Goal: Information Seeking & Learning: Learn about a topic

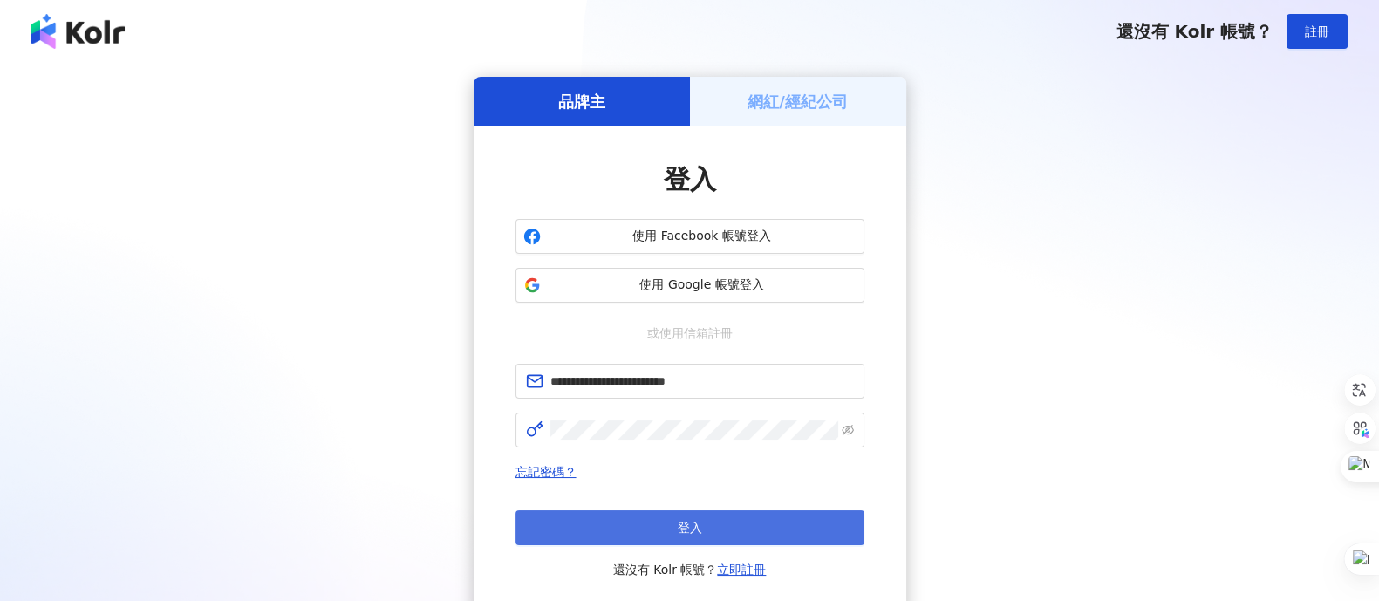
click at [646, 521] on button "登入" at bounding box center [690, 527] width 349 height 35
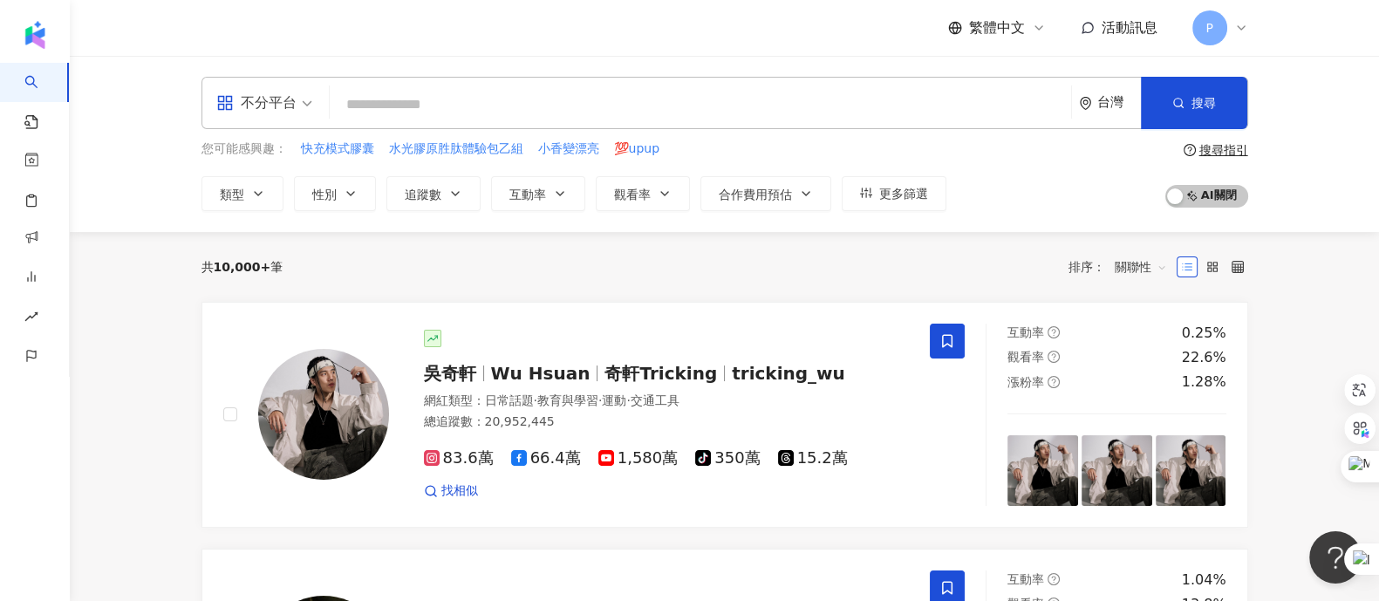
click at [615, 98] on input "search" at bounding box center [701, 104] width 728 height 33
type input "*"
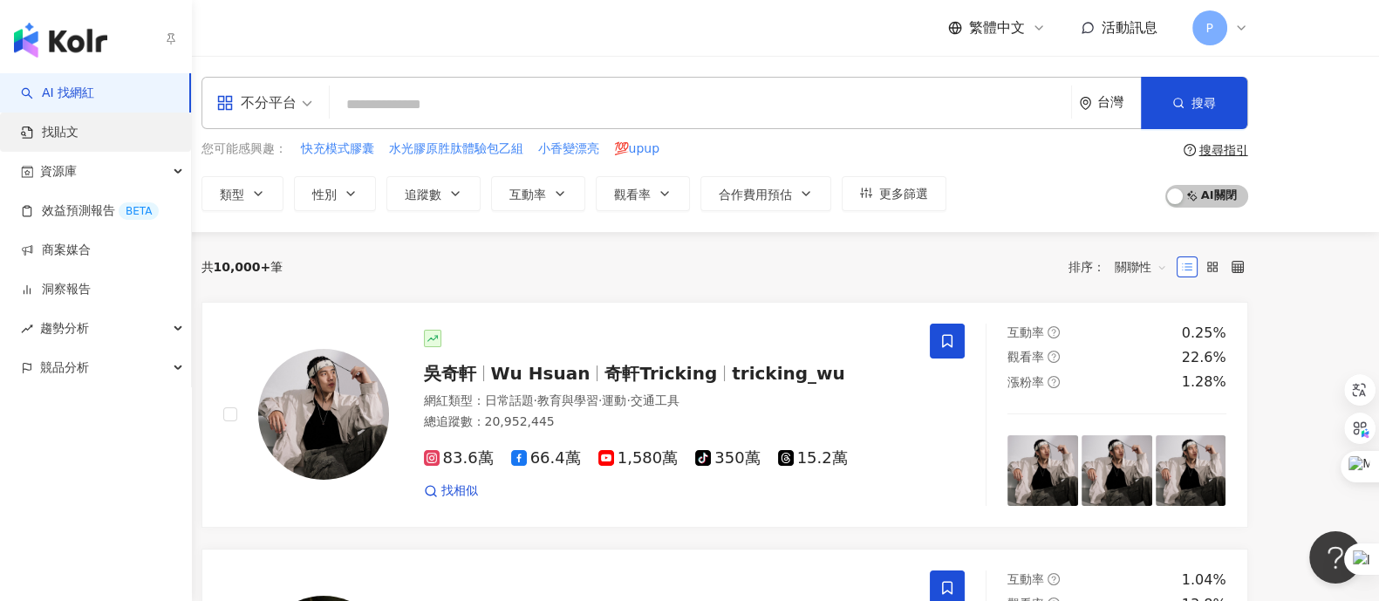
click at [56, 138] on link "找貼文" at bounding box center [50, 132] width 58 height 17
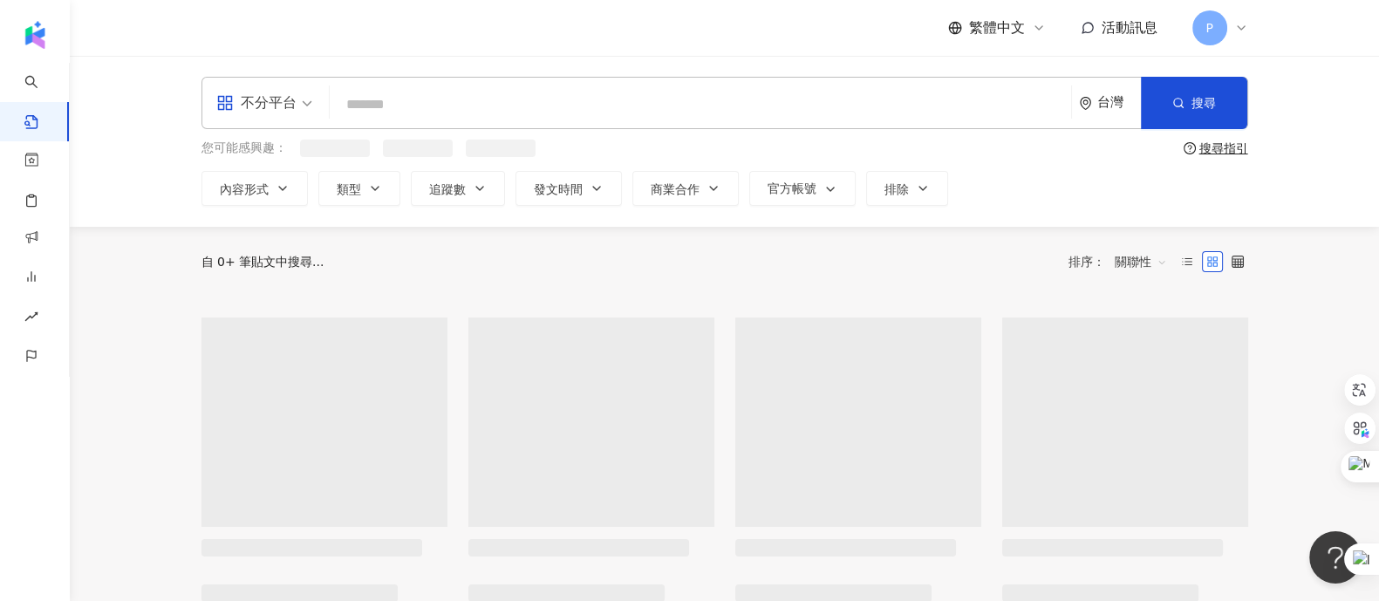
click at [500, 92] on input "search" at bounding box center [701, 104] width 728 height 38
type input "*"
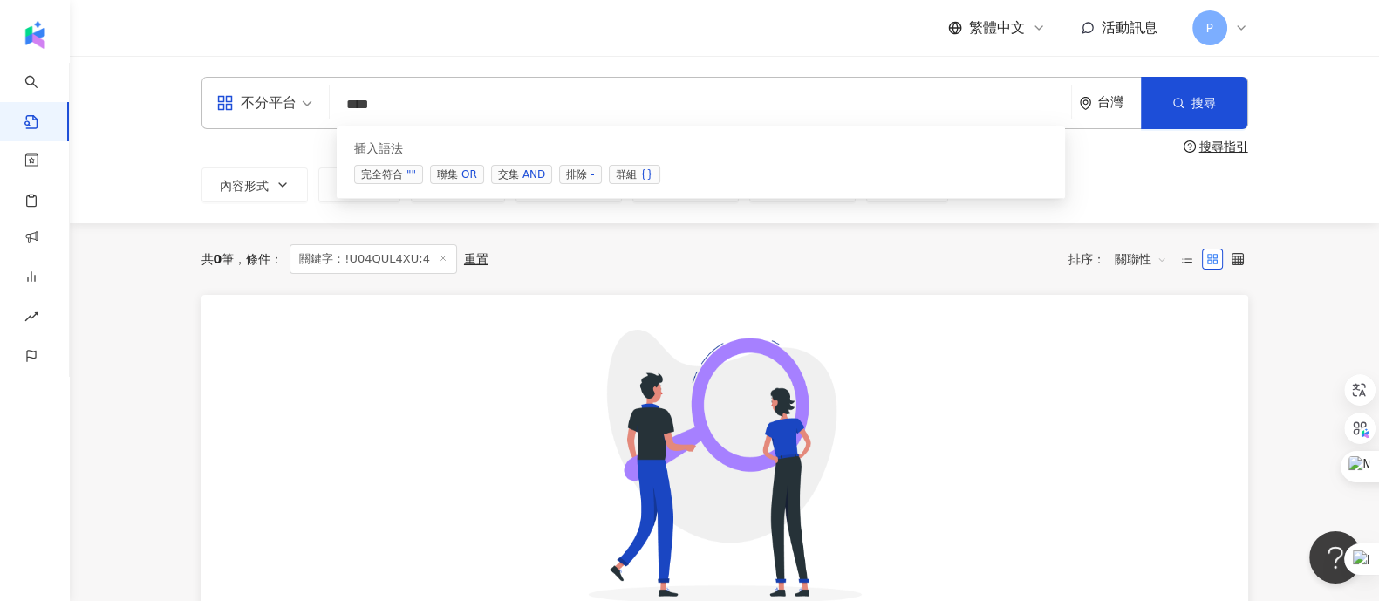
click at [441, 176] on span "聯集 OR" at bounding box center [457, 174] width 54 height 19
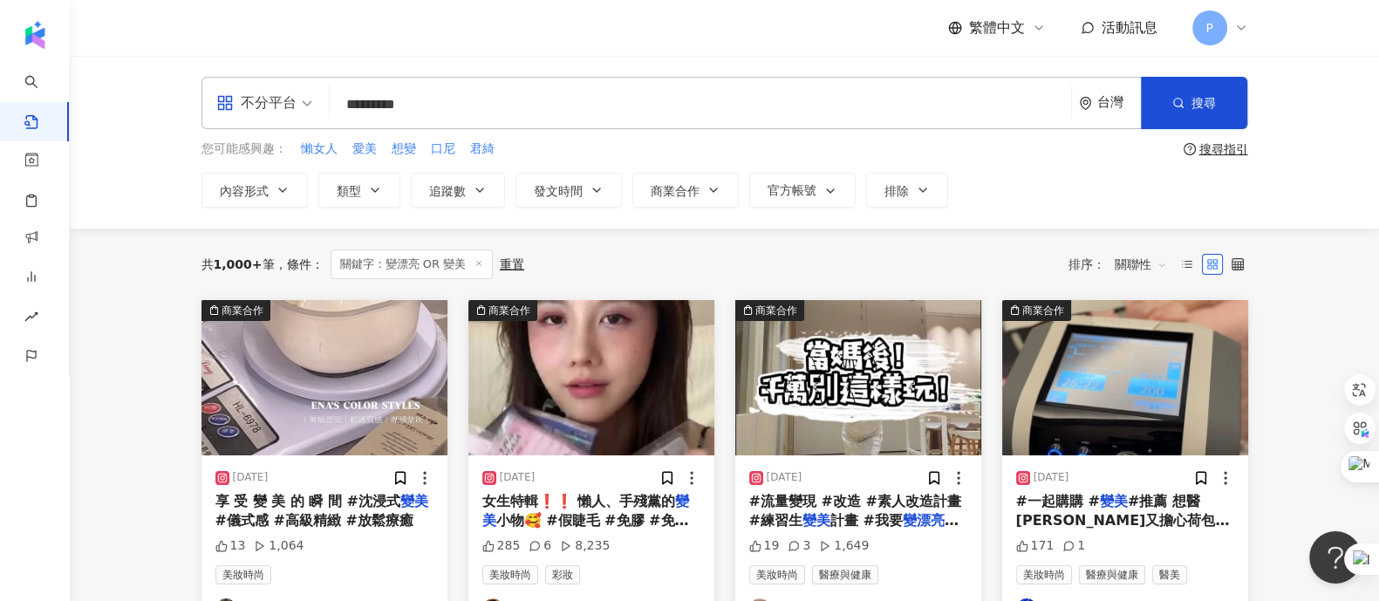
click at [1138, 255] on span "關聯性" at bounding box center [1141, 264] width 52 height 28
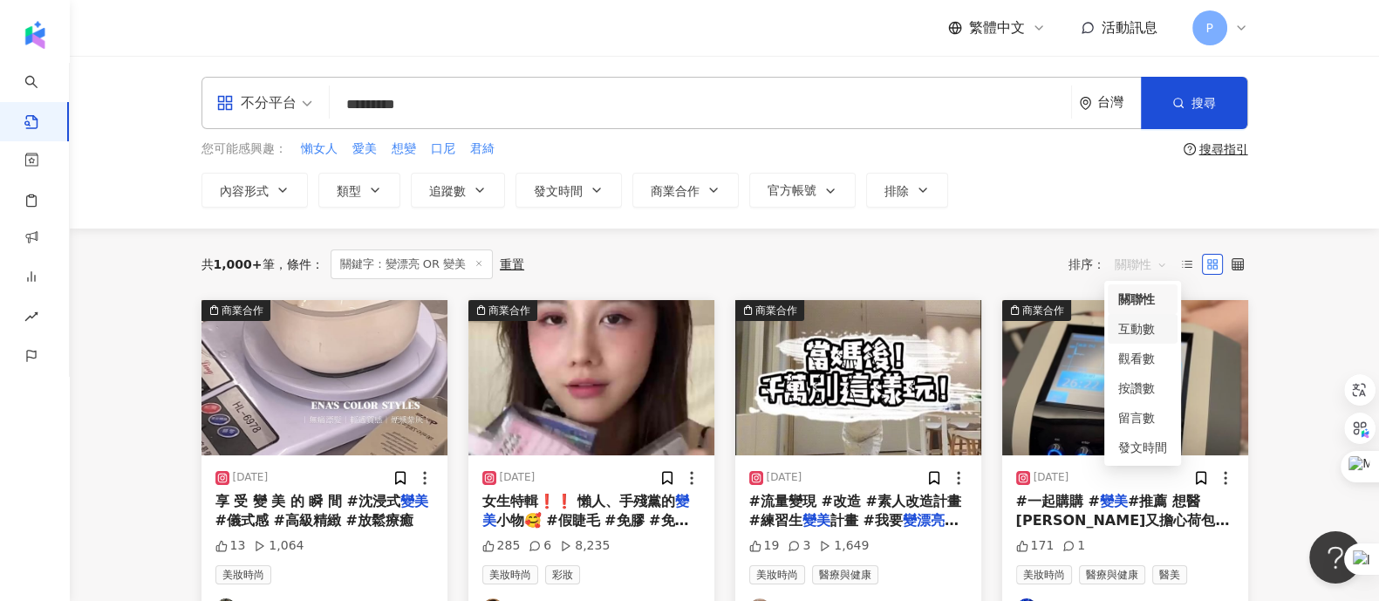
click at [1159, 325] on div "互動數" at bounding box center [1142, 328] width 49 height 19
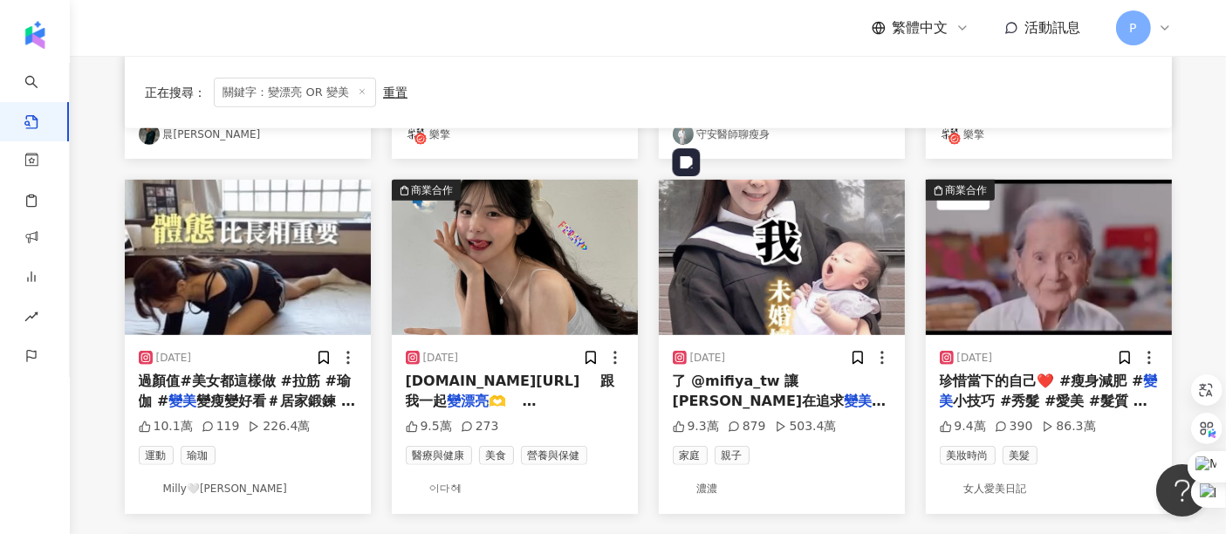
scroll to position [872, 0]
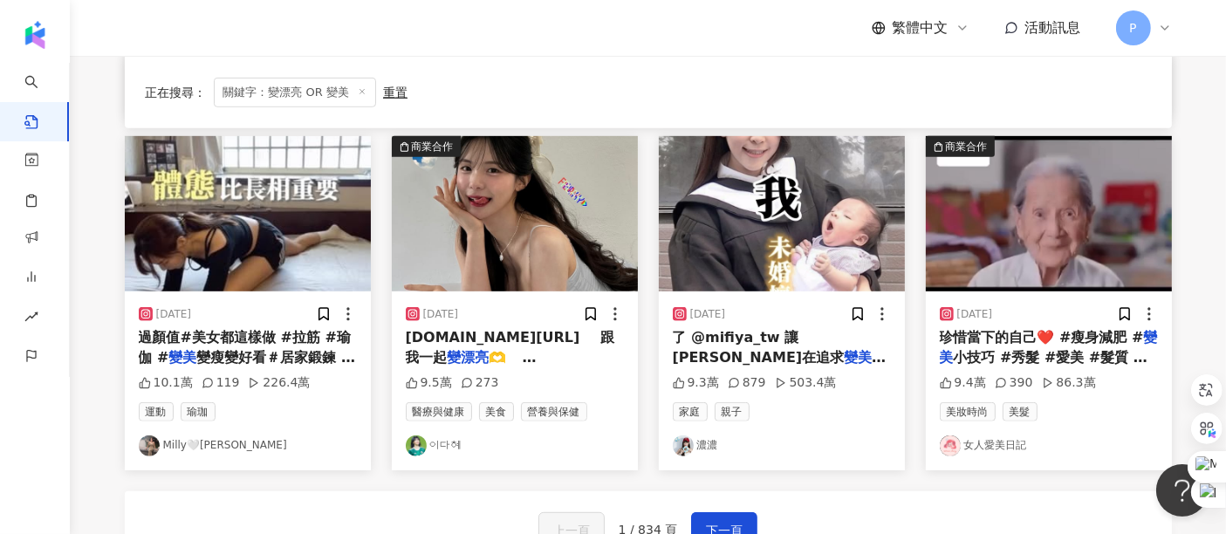
drag, startPoint x: 718, startPoint y: 339, endPoint x: 697, endPoint y: 338, distance: 21.0
click at [697, 338] on span "了 @mifiya_tw 讓[PERSON_NAME]在追求" at bounding box center [759, 347] width 172 height 36
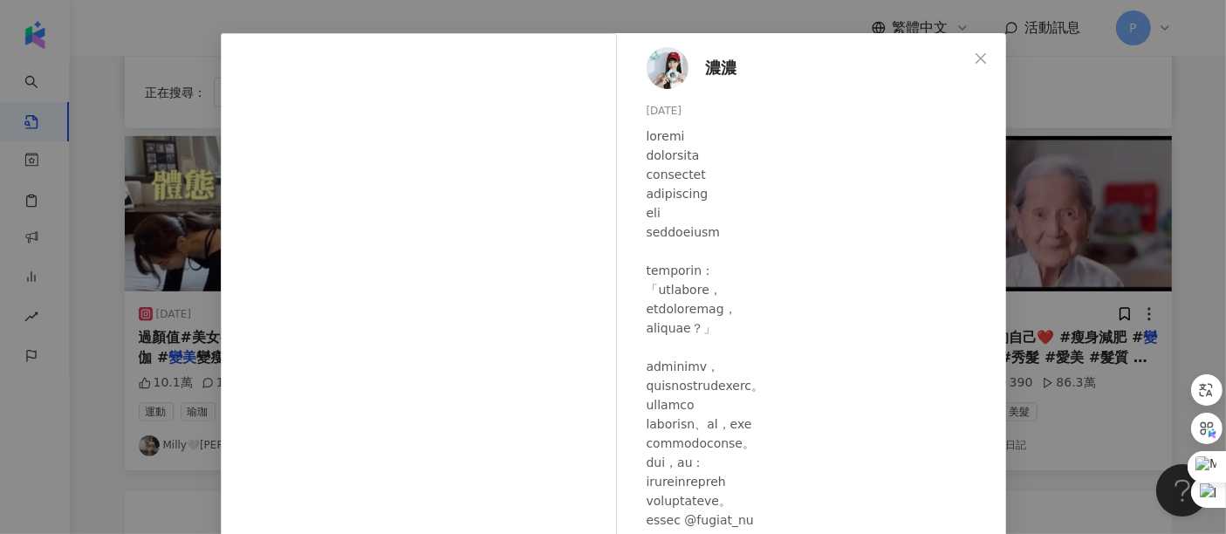
scroll to position [248, 0]
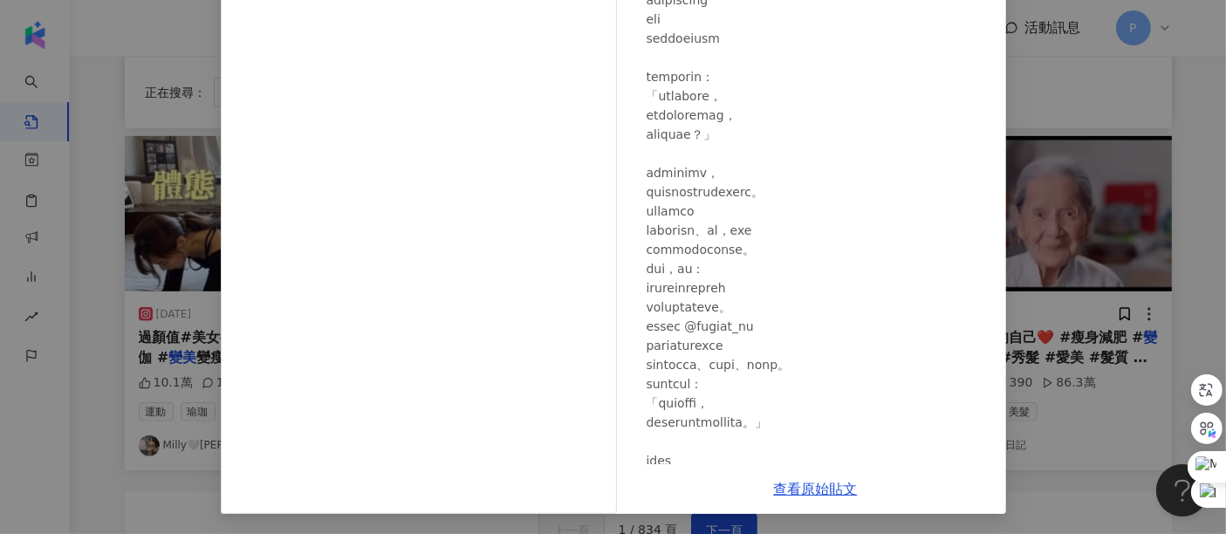
click at [1191, 132] on div "濃濃 [DATE] 9.3萬 879 503.4萬 查看原始貼文" at bounding box center [613, 267] width 1226 height 534
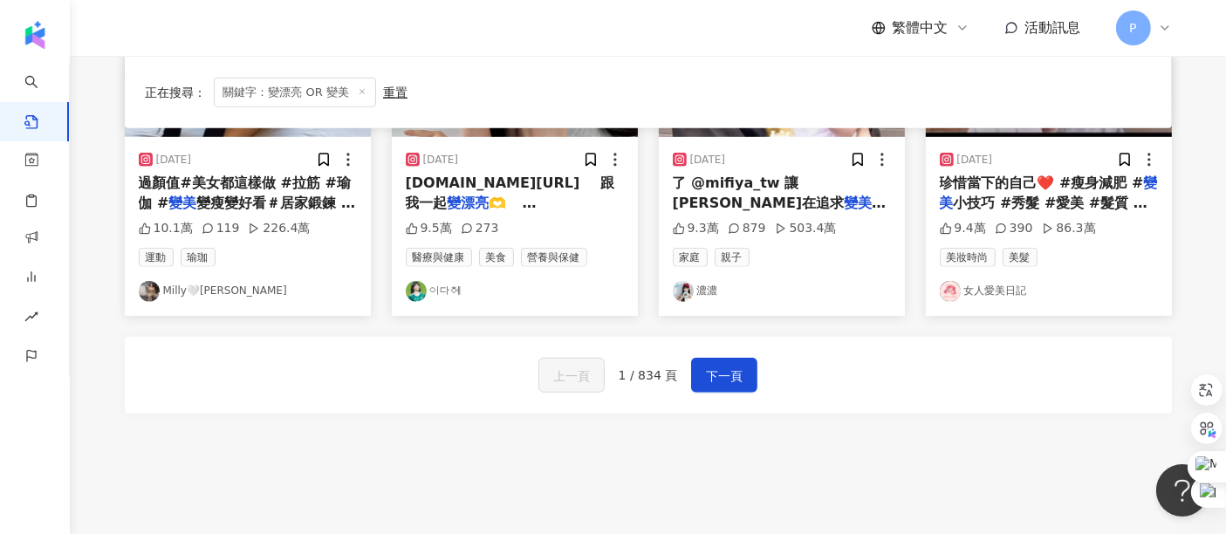
scroll to position [1066, 0]
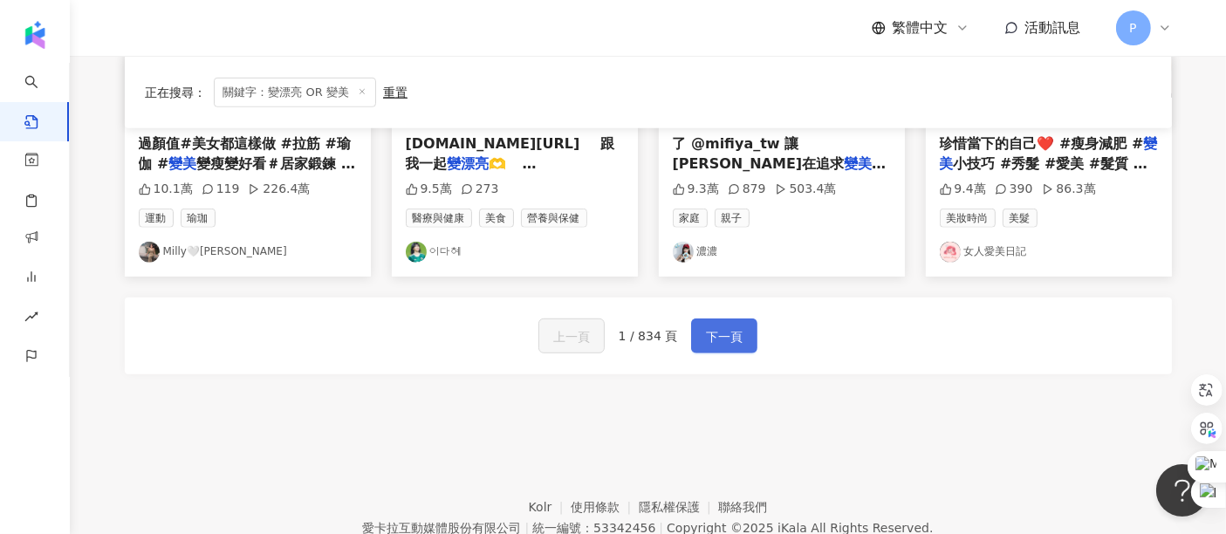
click at [724, 330] on span "下一頁" at bounding box center [724, 336] width 37 height 21
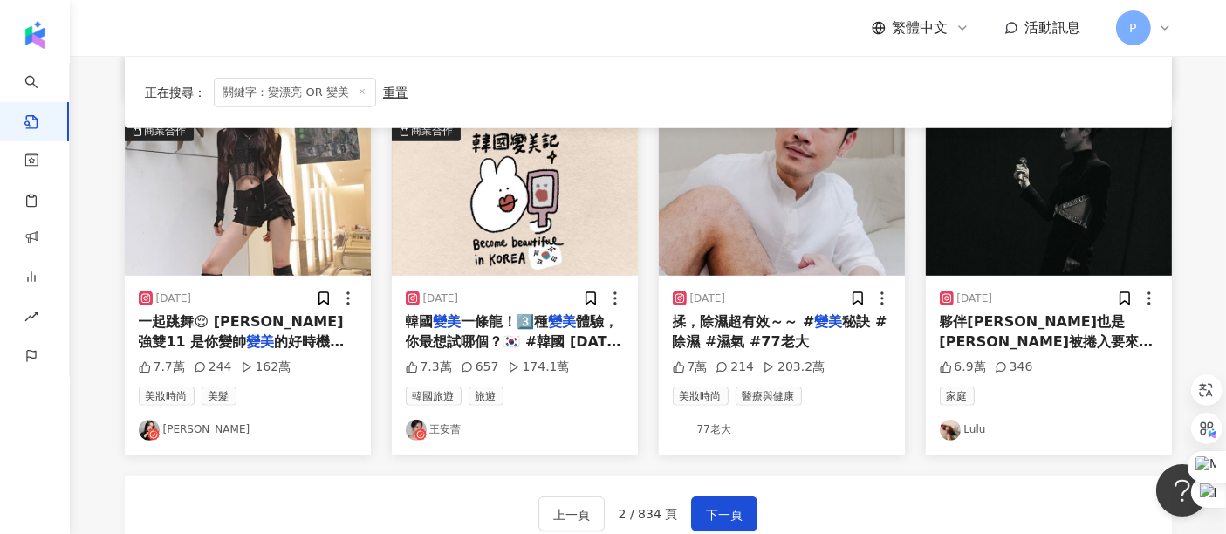
scroll to position [985, 0]
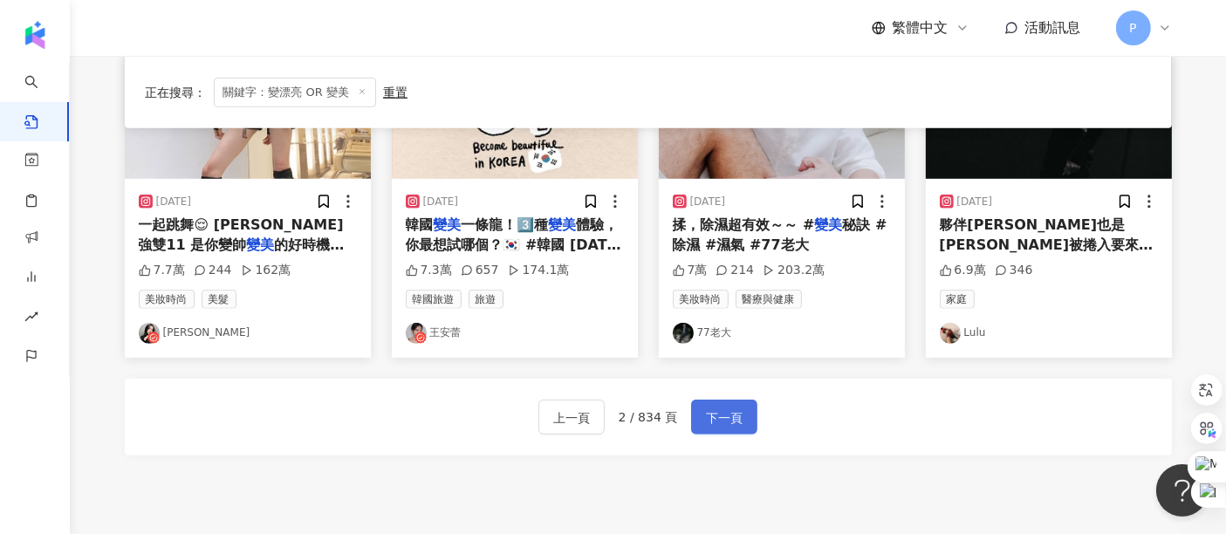
click at [715, 420] on span "下一頁" at bounding box center [724, 417] width 37 height 21
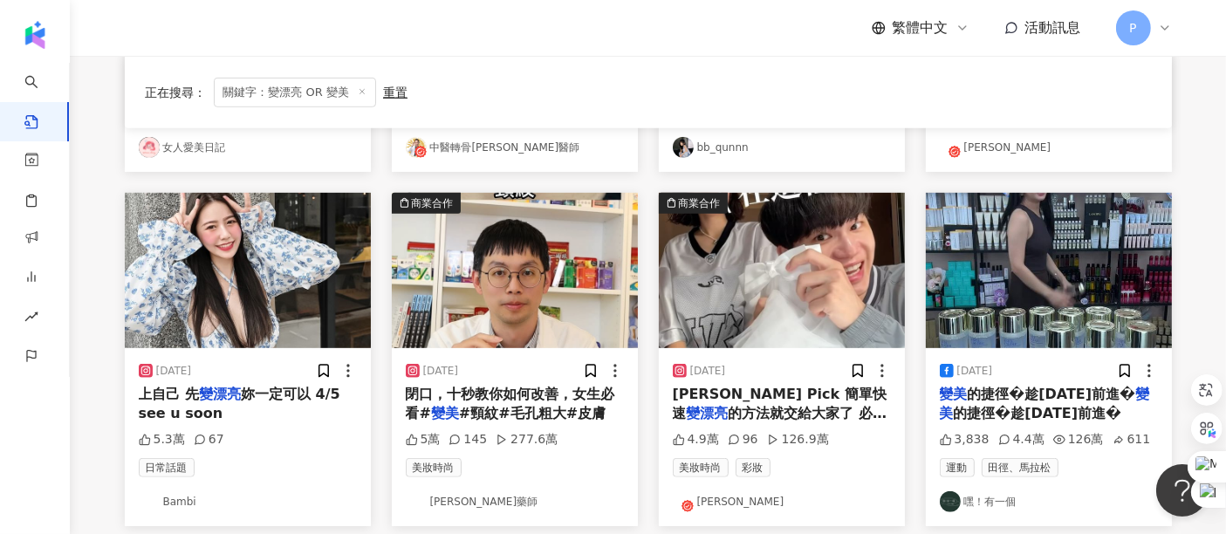
scroll to position [872, 0]
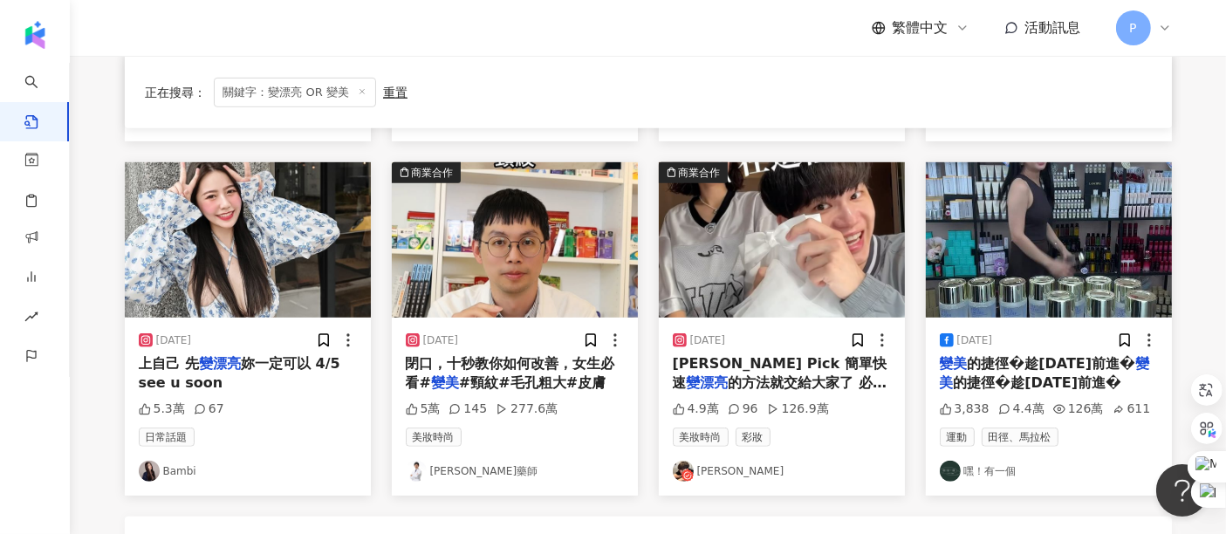
click at [735, 355] on span "[PERSON_NAME] Pick 簡單快速" at bounding box center [780, 373] width 214 height 36
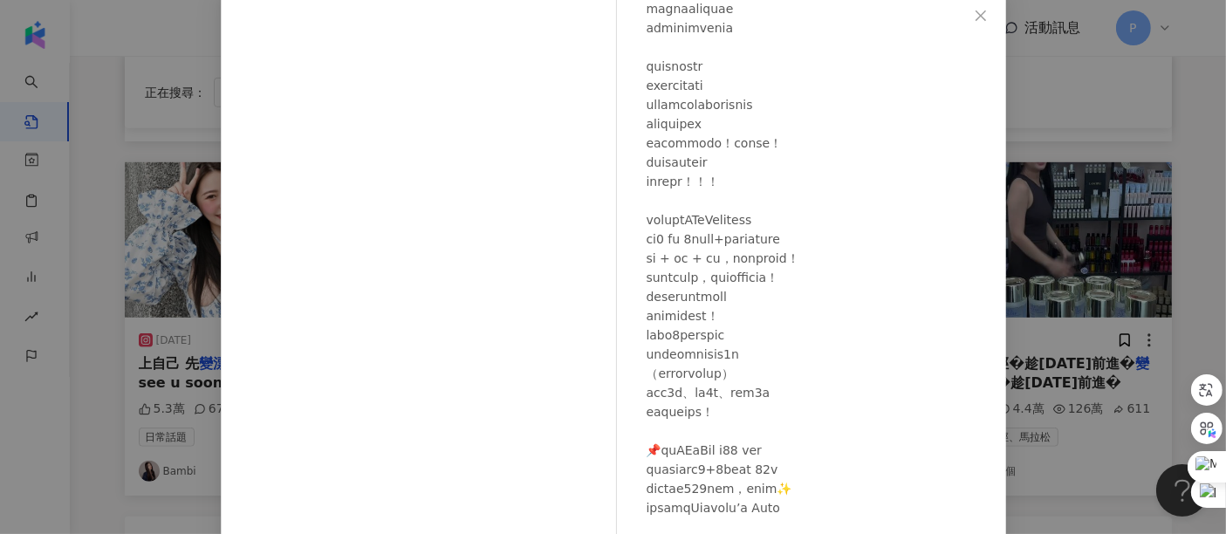
scroll to position [263, 0]
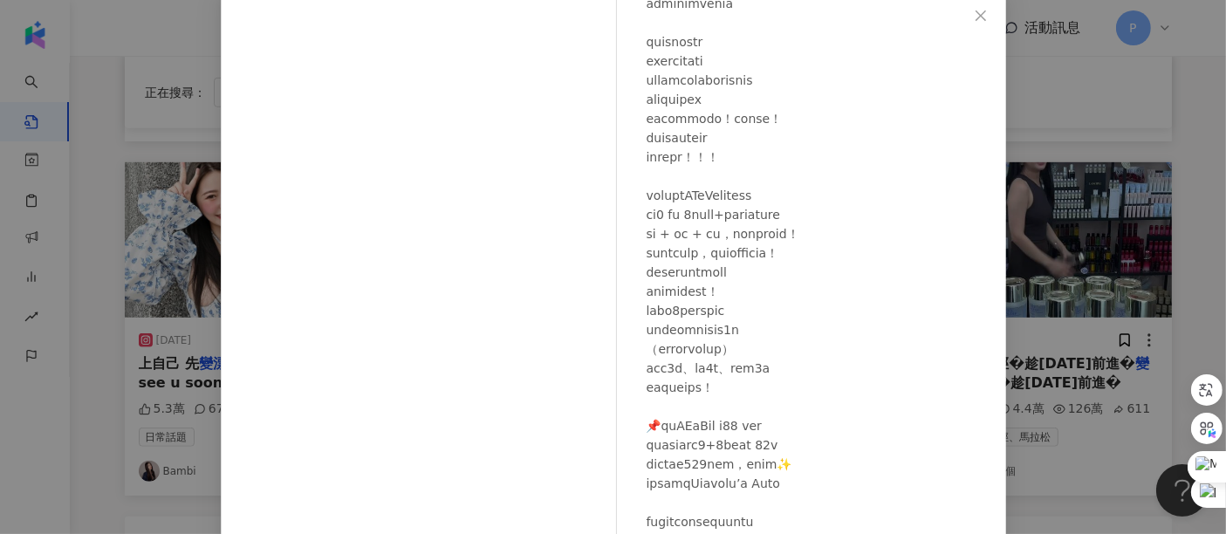
click at [1156, 255] on div "[PERSON_NAME][DATE] 4.9萬 96 126.9萬 查看原始貼文" at bounding box center [613, 267] width 1226 height 534
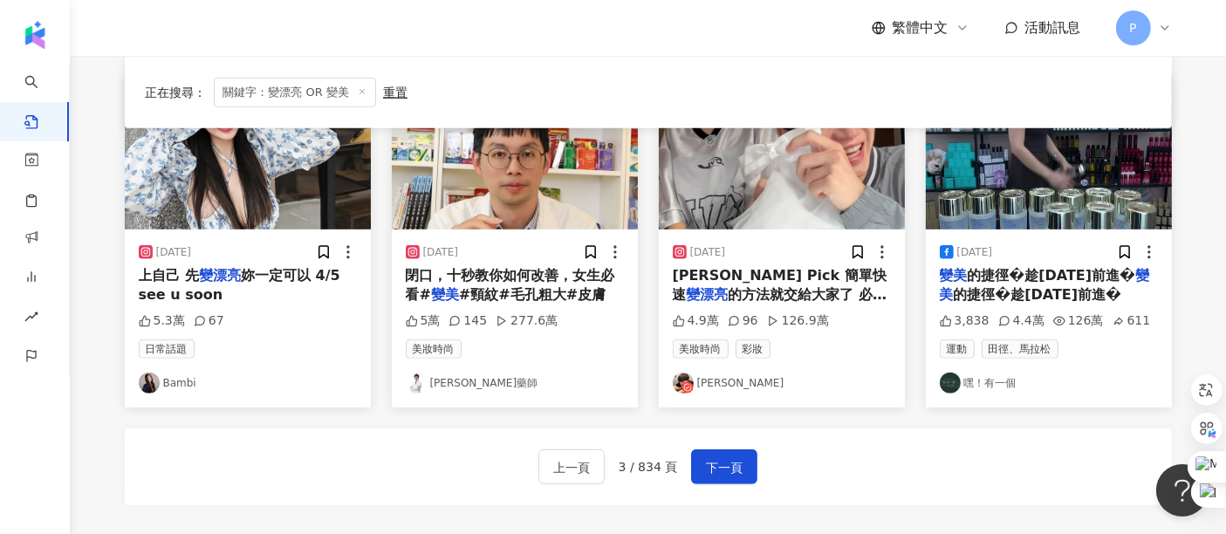
scroll to position [1066, 0]
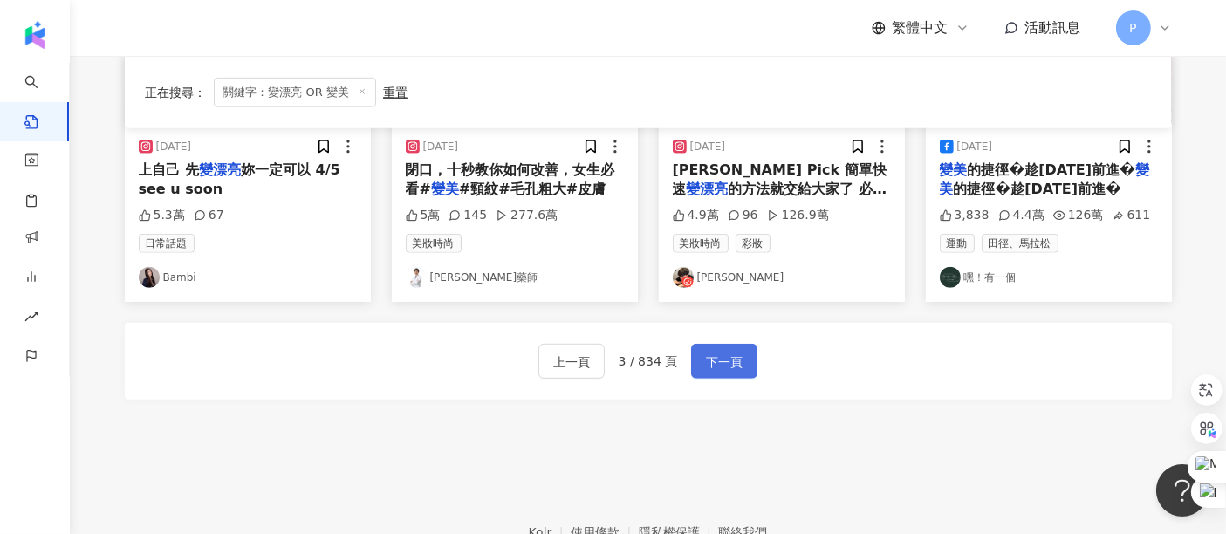
click at [715, 352] on span "下一頁" at bounding box center [724, 362] width 37 height 21
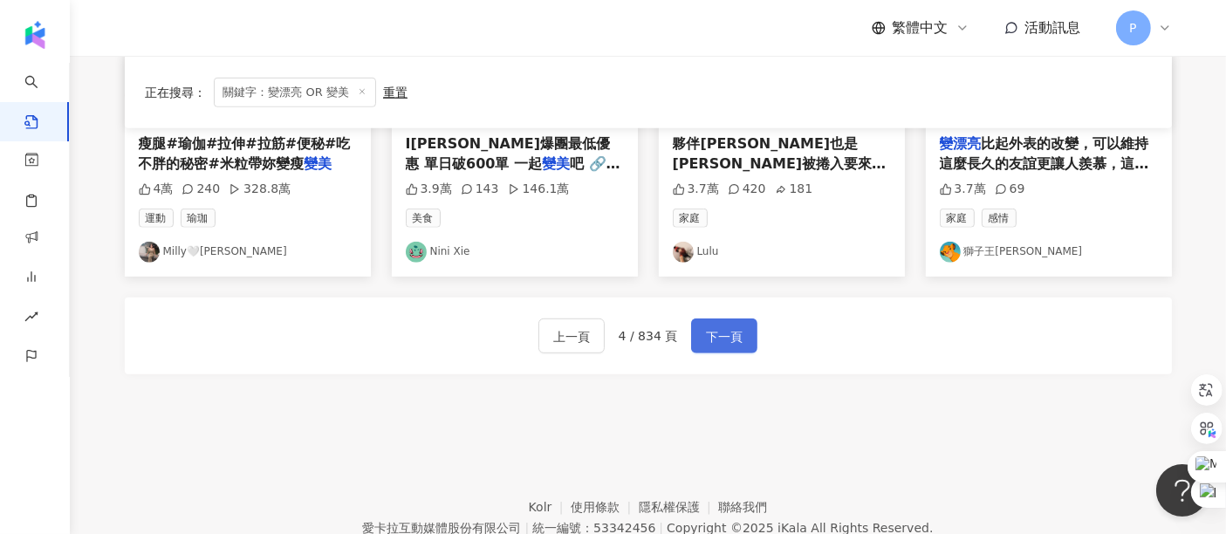
click at [721, 340] on span "下一頁" at bounding box center [724, 336] width 37 height 21
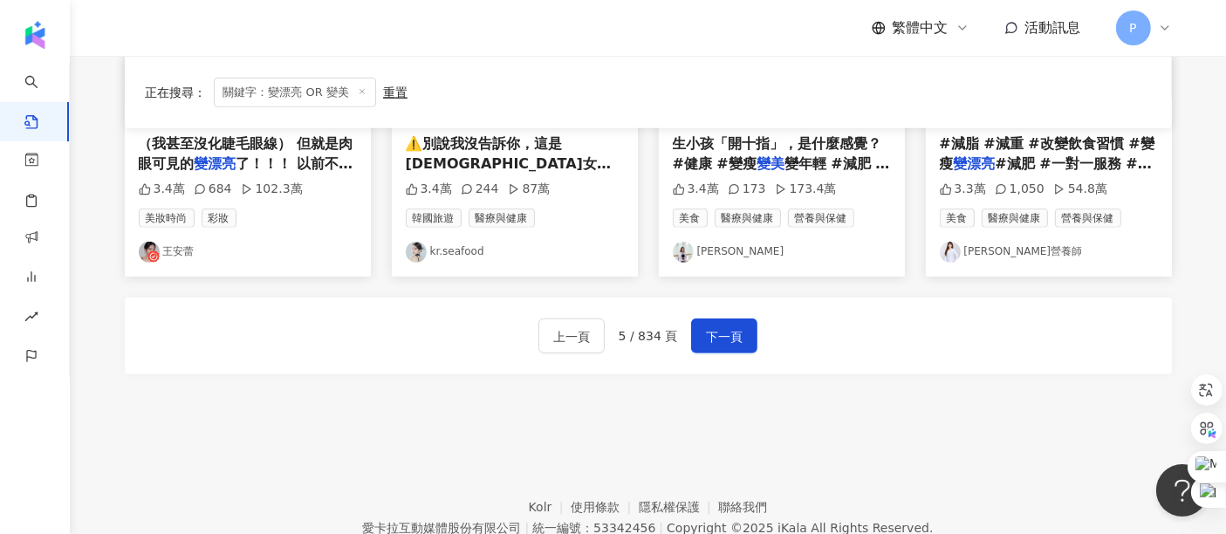
drag, startPoint x: 705, startPoint y: 338, endPoint x: 768, endPoint y: 298, distance: 74.1
click at [706, 338] on span "下一頁" at bounding box center [724, 336] width 37 height 21
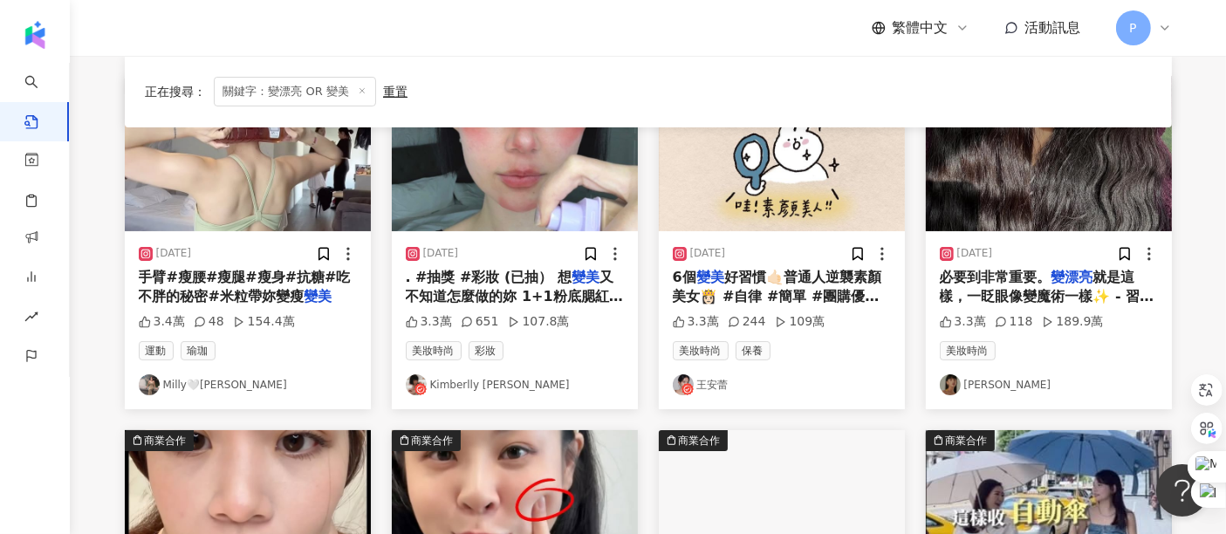
scroll to position [194, 0]
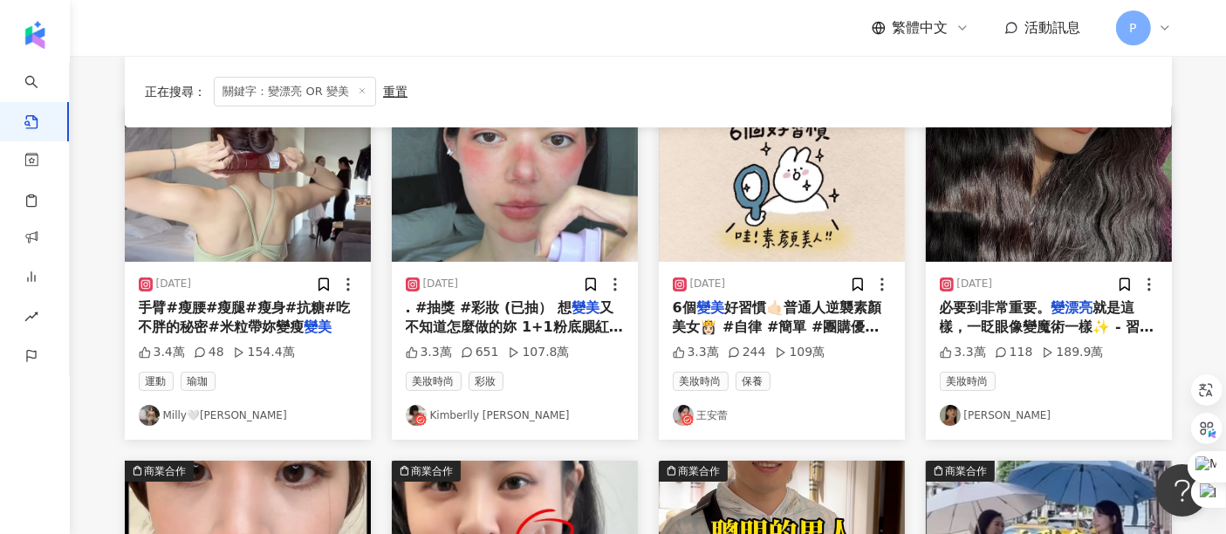
click at [1007, 279] on div "[DATE]" at bounding box center [1049, 284] width 218 height 17
click at [1007, 315] on span "就是這樣，一眨眼像變魔術一樣✨ - 習慣將舌根舌面向上貼穩上顎，有助於改善雙下巴，長期擁有收舌根的習慣，還能收攏並美化面部輪廓。 真的喔，這可是有科學根據的(…" at bounding box center [1047, 365] width 215 height 133
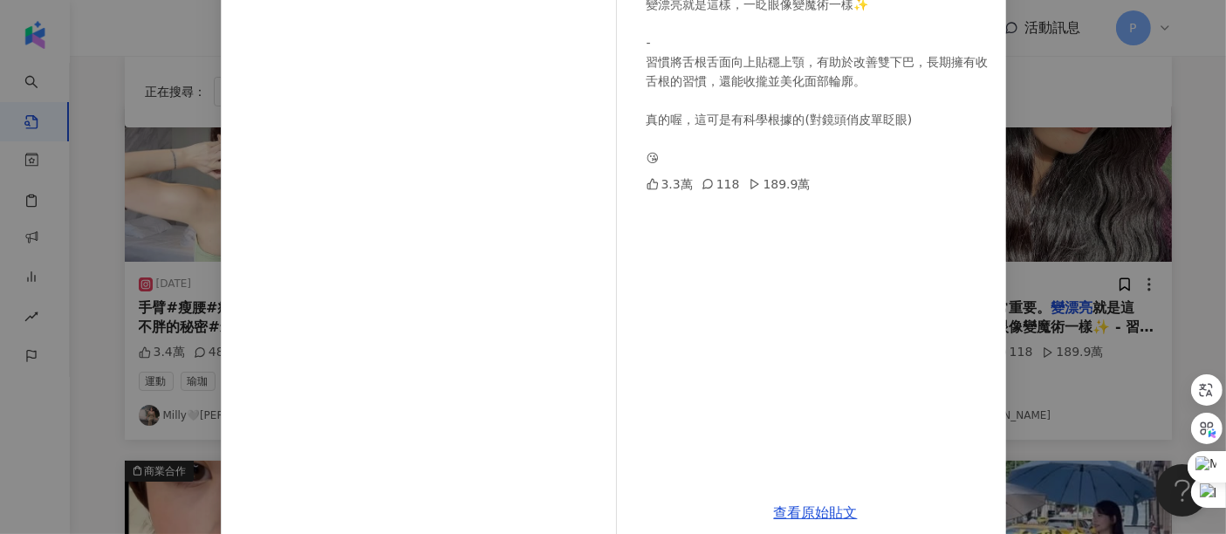
scroll to position [248, 0]
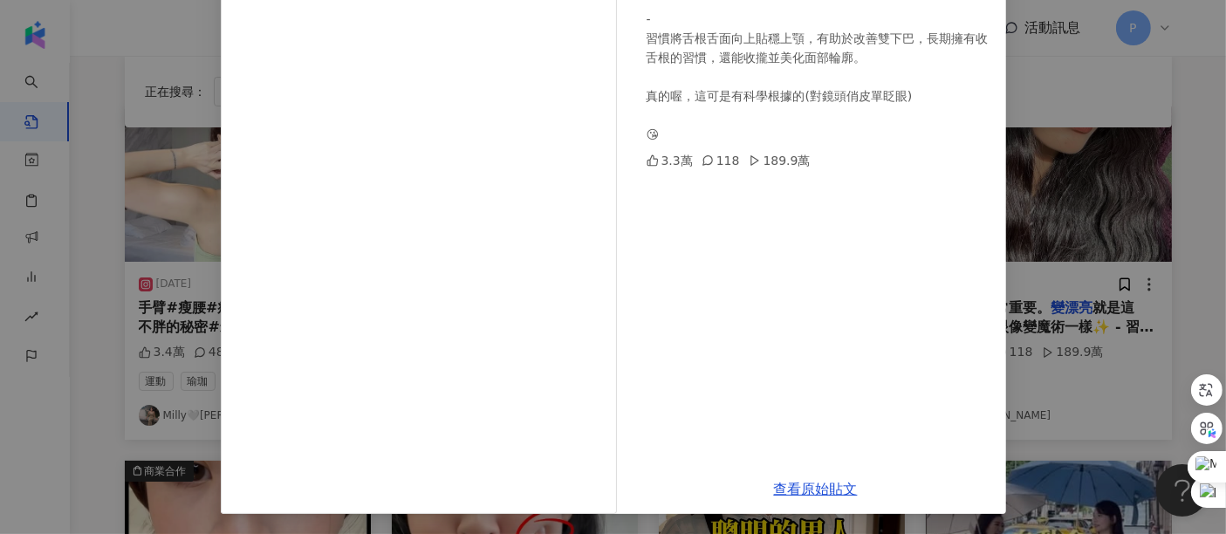
click at [1072, 185] on div "[PERSON_NAME][DATE] 必要到非常重要。 變漂亮就是這樣，一眨眼像變魔術一樣✨ - 習慣將舌根舌面向上貼穩上顎，有助於改善雙下巴，長期擁有收舌…" at bounding box center [613, 267] width 1226 height 534
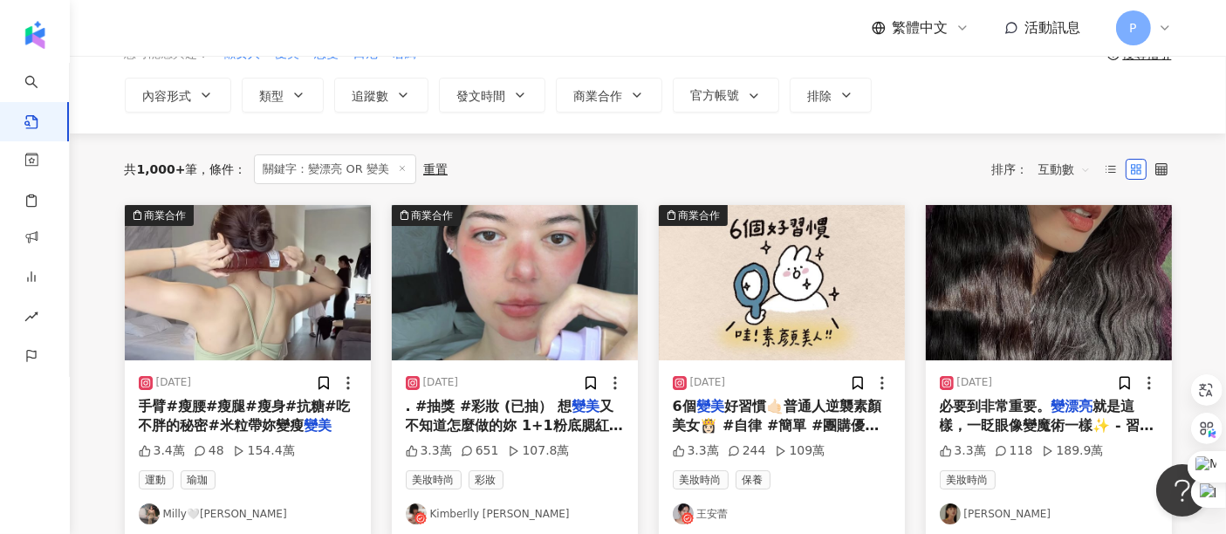
scroll to position [0, 0]
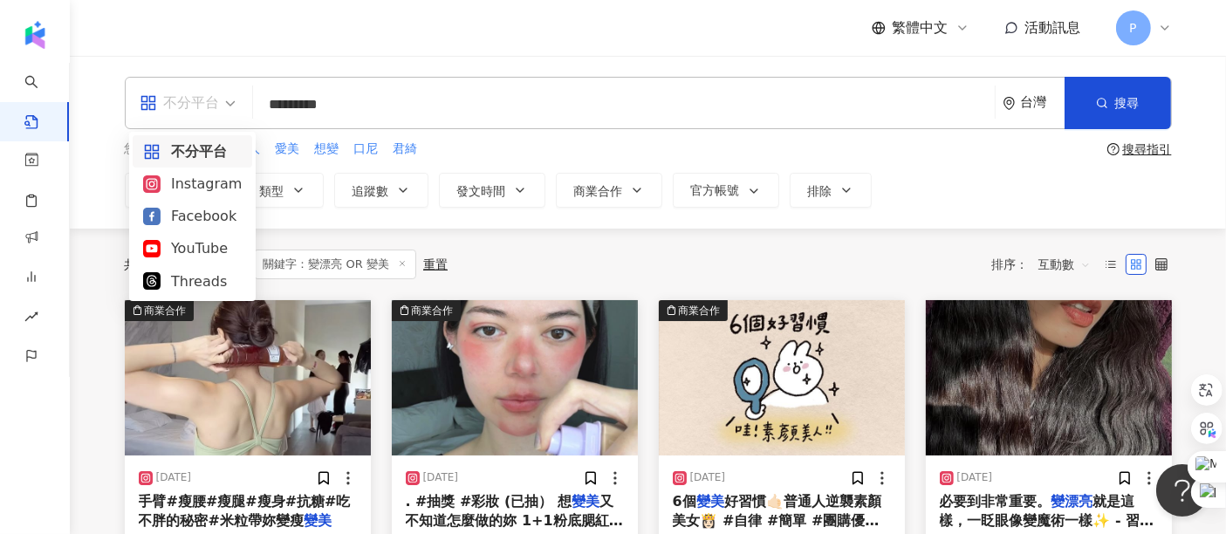
click at [192, 111] on div "不分平台" at bounding box center [180, 103] width 80 height 28
click at [188, 290] on div "Threads" at bounding box center [192, 281] width 99 height 22
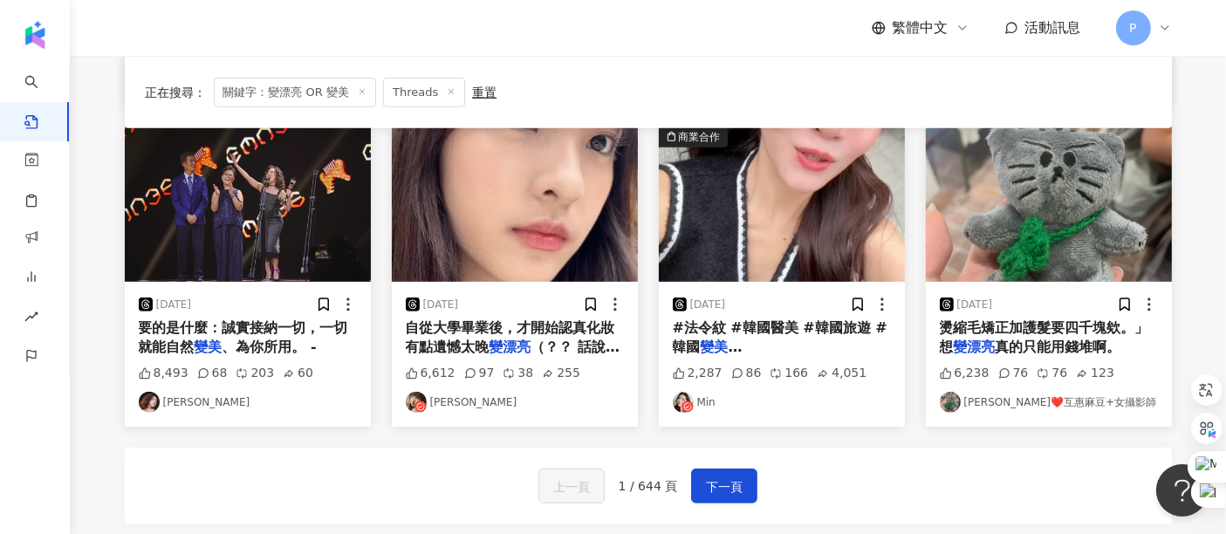
scroll to position [872, 0]
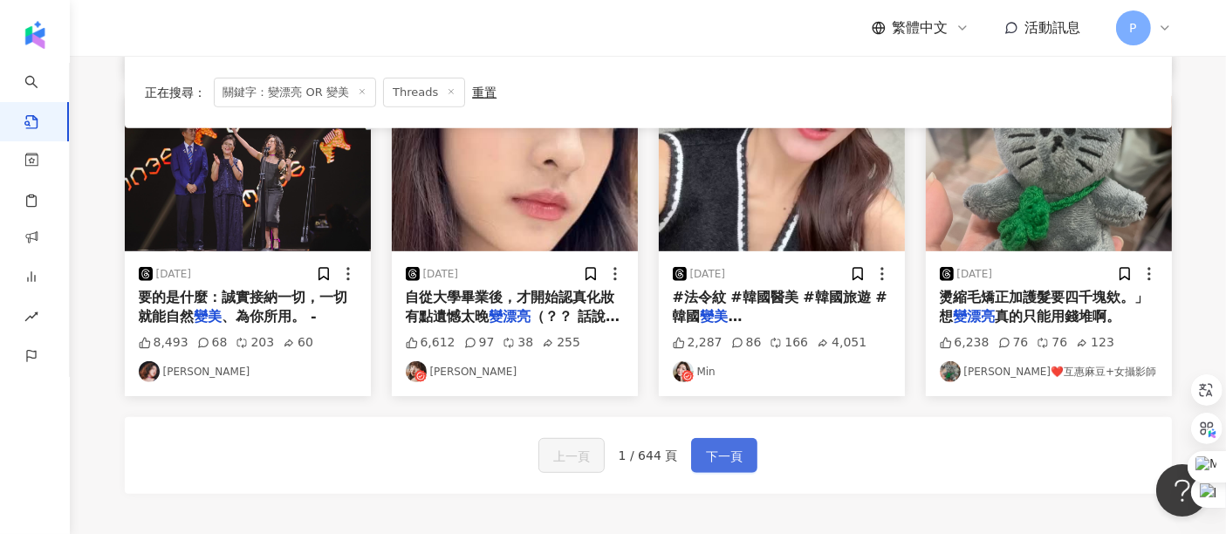
click at [710, 446] on span "下一頁" at bounding box center [724, 456] width 37 height 21
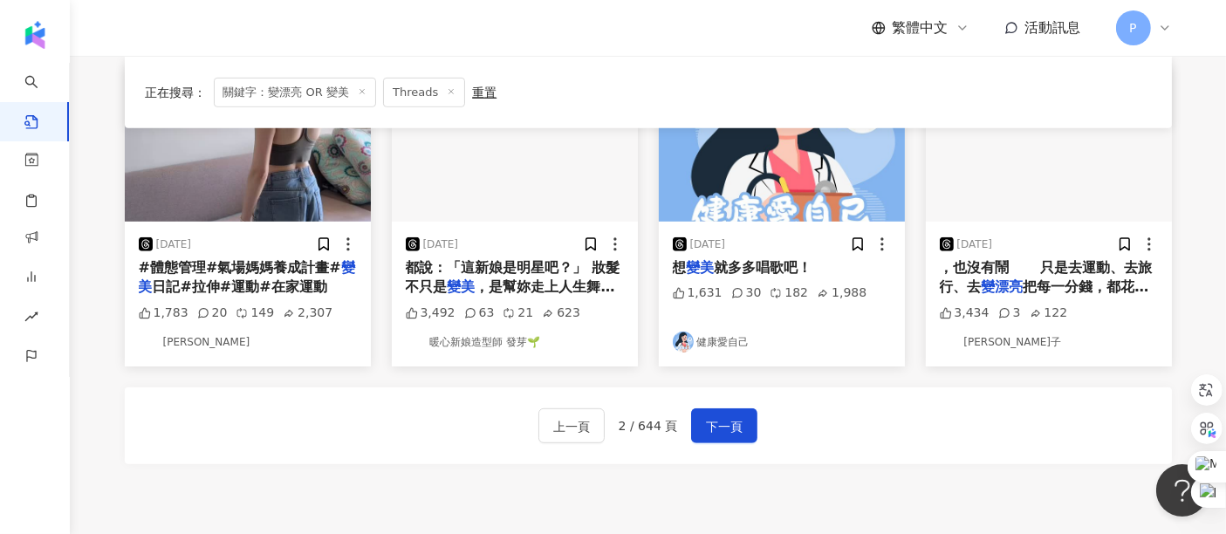
scroll to position [969, 0]
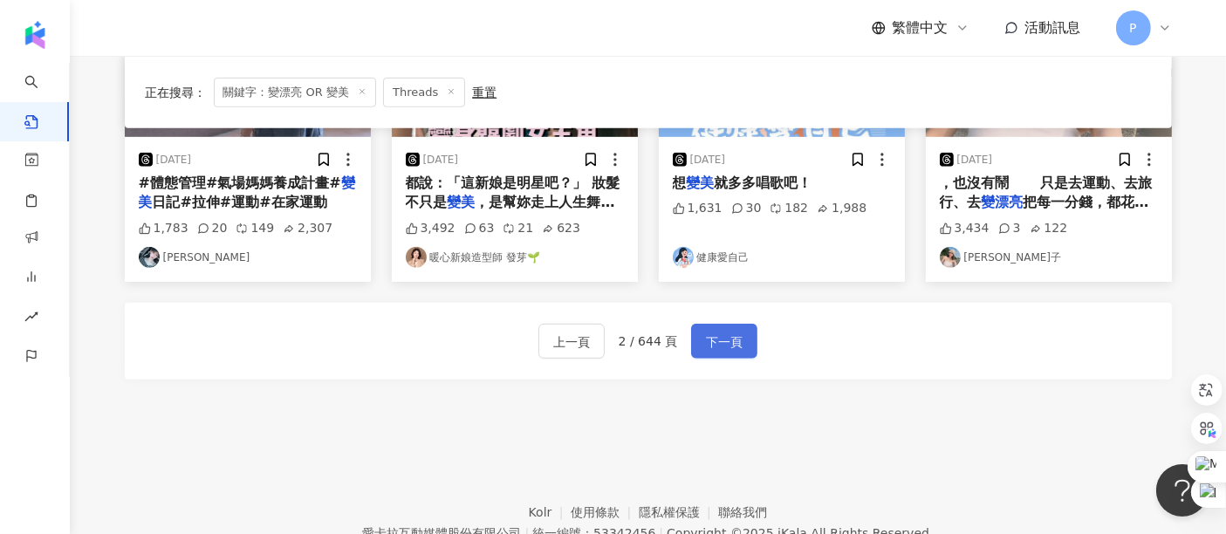
click at [737, 331] on span "下一頁" at bounding box center [724, 341] width 37 height 21
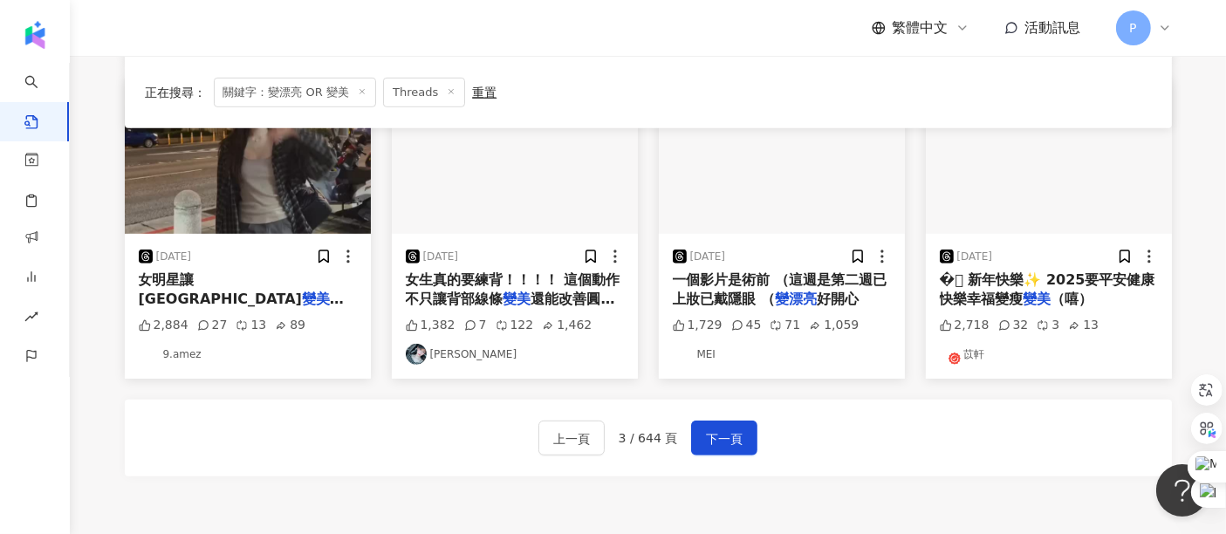
scroll to position [1042, 0]
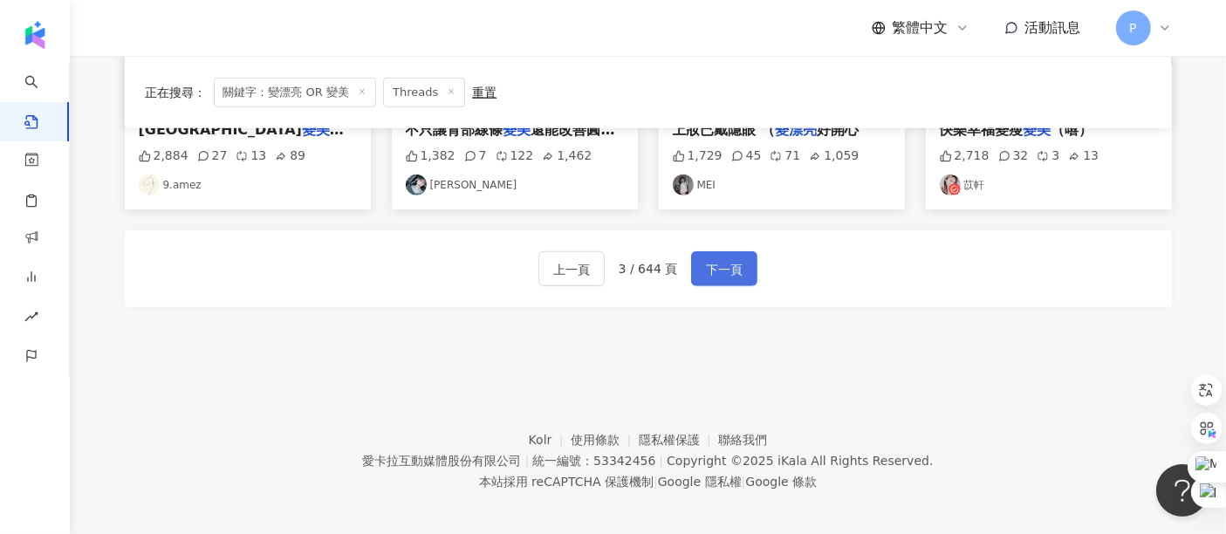
click at [716, 259] on span "下一頁" at bounding box center [724, 269] width 37 height 21
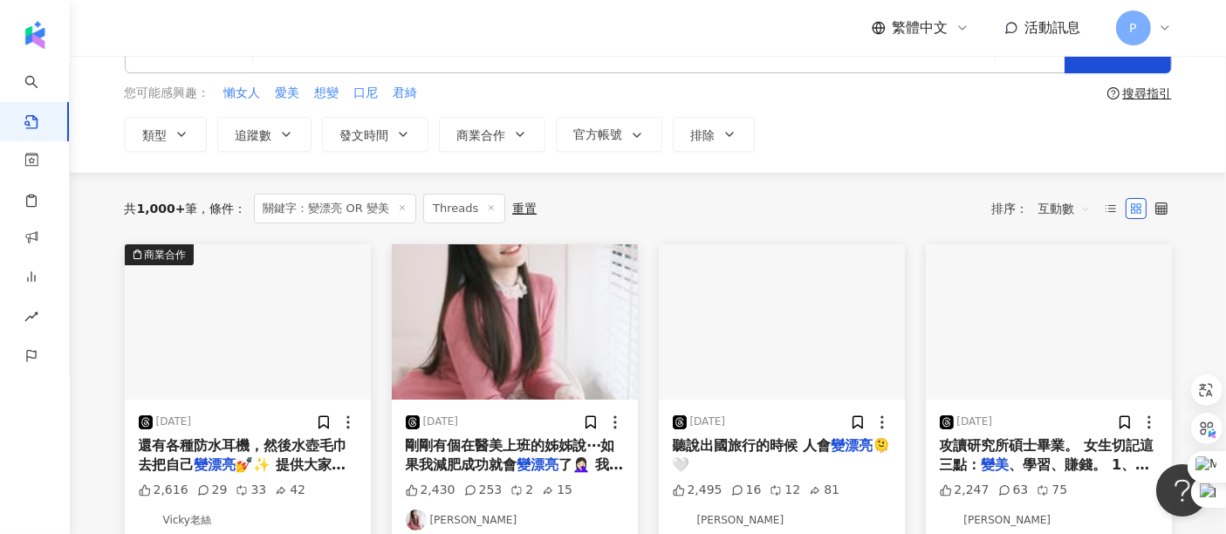
scroll to position [0, 0]
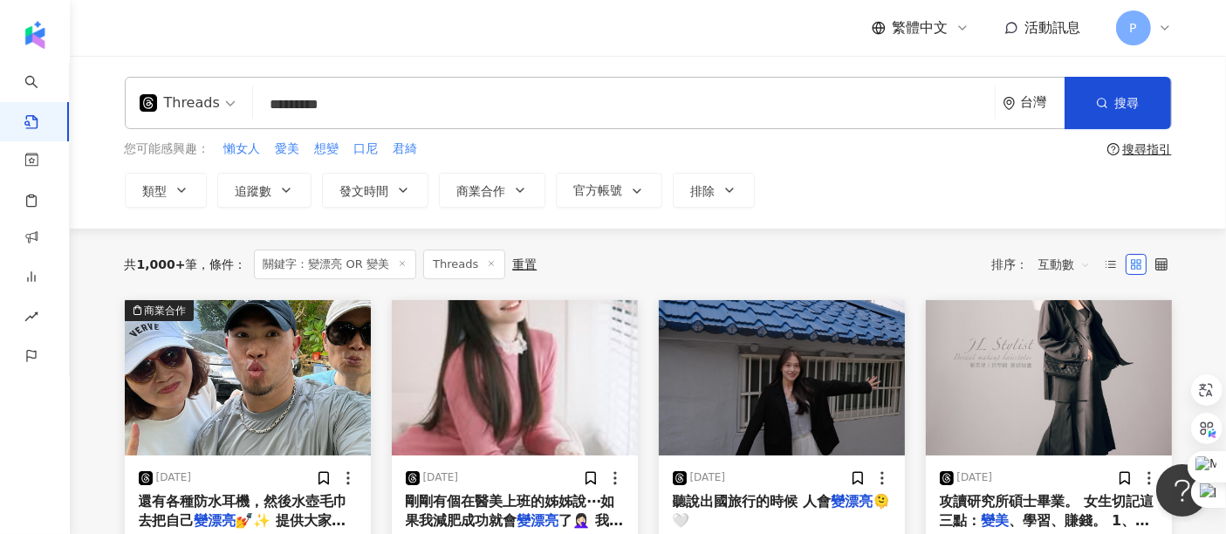
drag, startPoint x: 306, startPoint y: 105, endPoint x: 530, endPoint y: 91, distance: 224.6
click at [519, 101] on input "*********" at bounding box center [624, 104] width 728 height 38
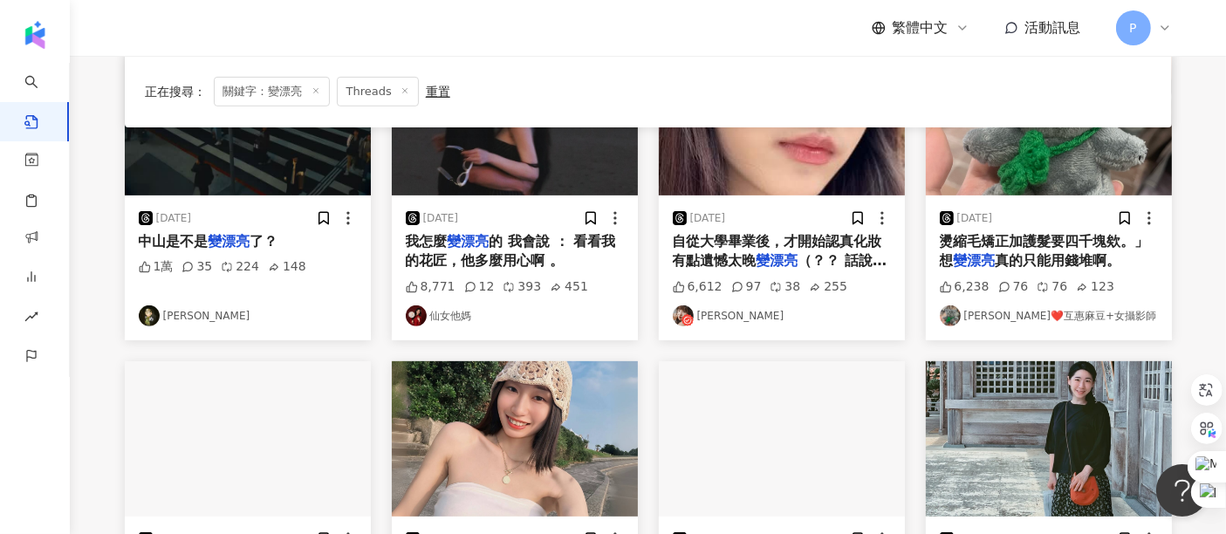
scroll to position [872, 0]
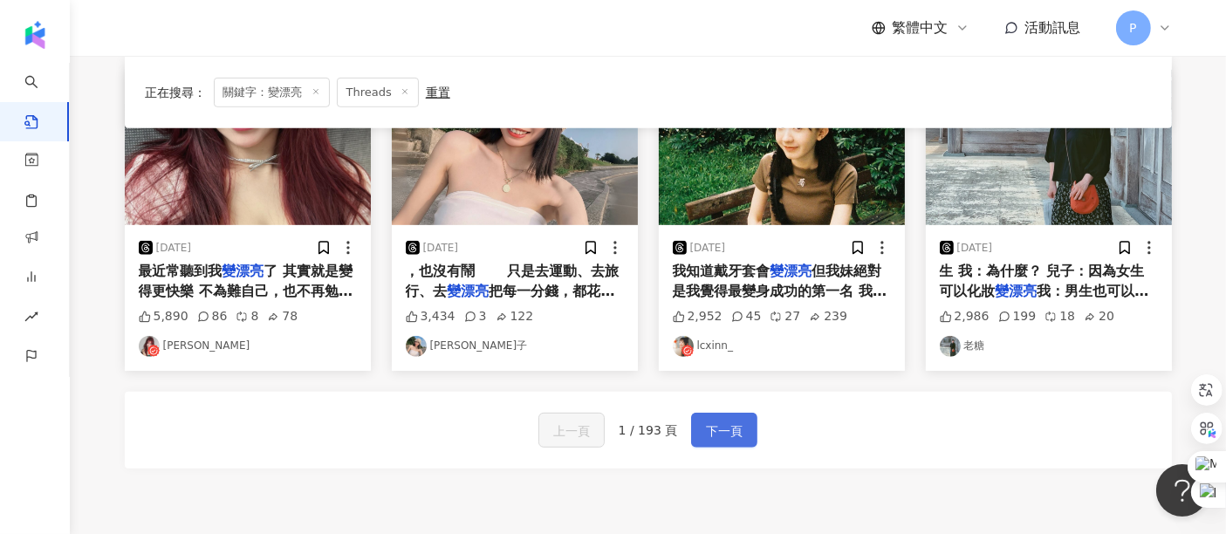
drag, startPoint x: 738, startPoint y: 431, endPoint x: 752, endPoint y: 418, distance: 19.1
click at [738, 431] on span "下一頁" at bounding box center [724, 430] width 37 height 21
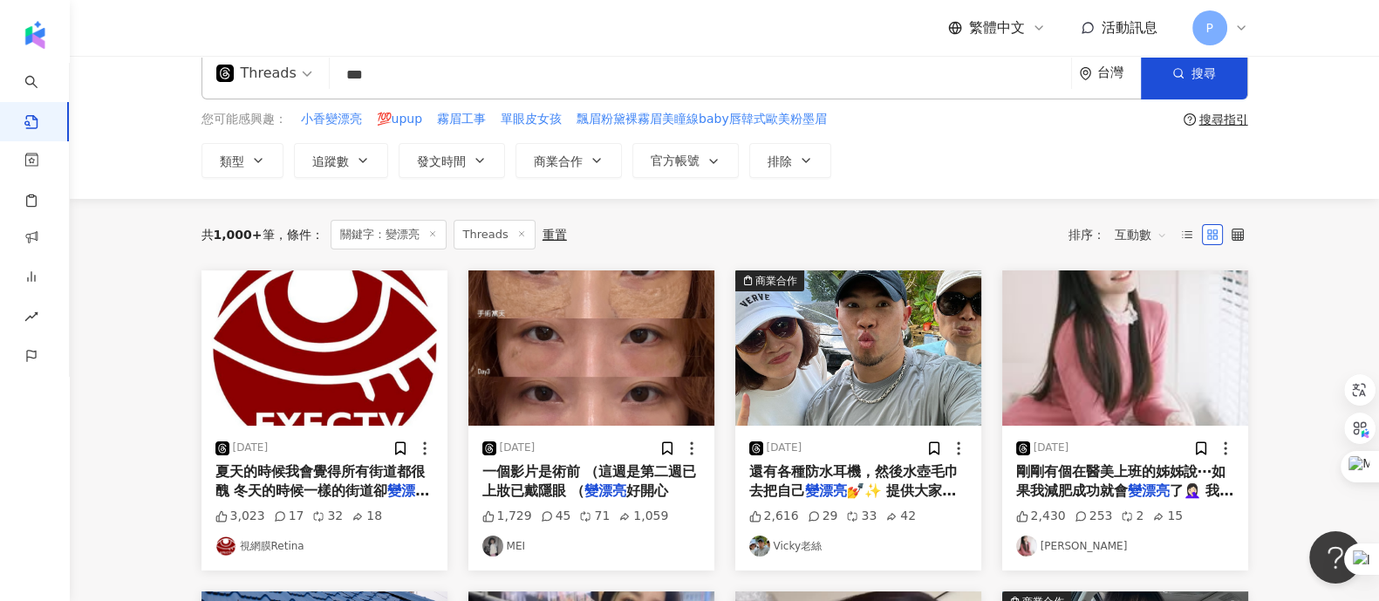
scroll to position [0, 0]
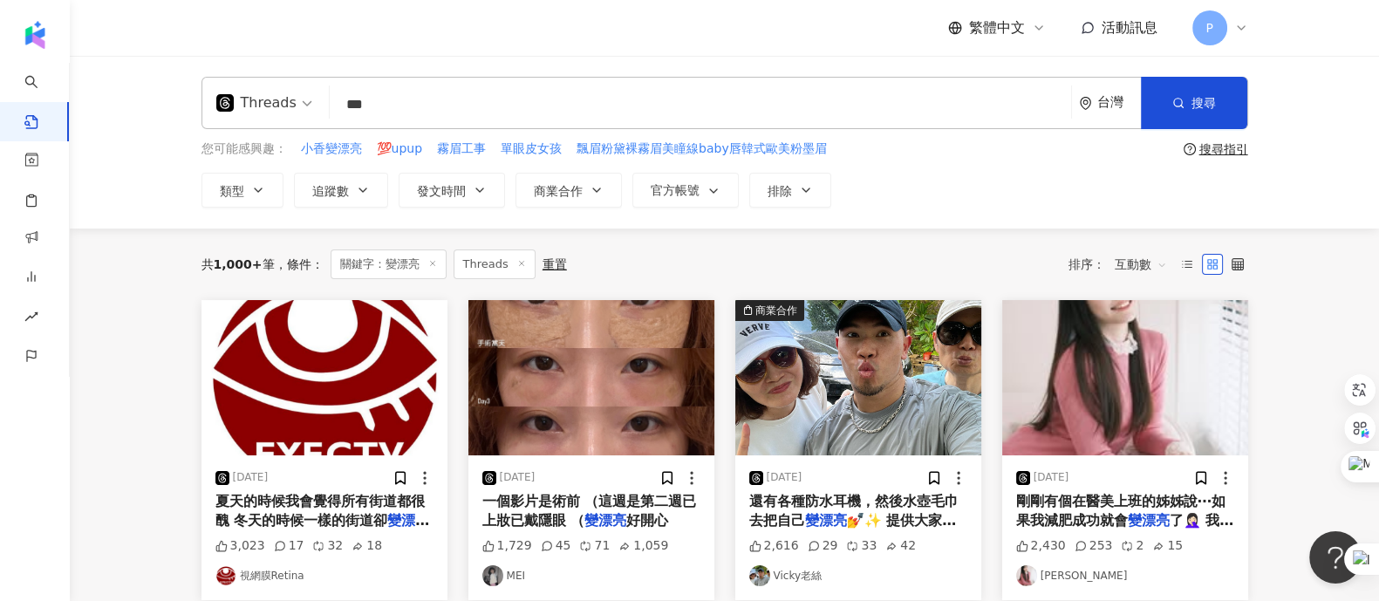
click at [345, 106] on input "***" at bounding box center [701, 104] width 728 height 38
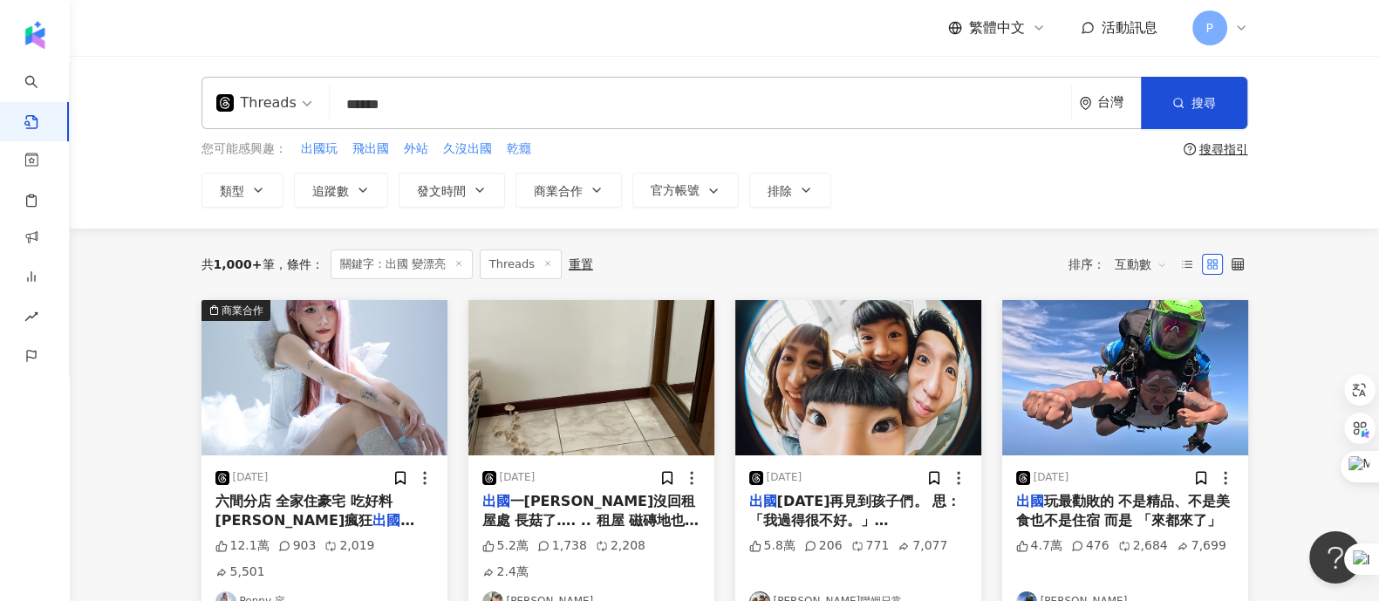
click at [373, 106] on input "******" at bounding box center [701, 104] width 728 height 38
type input "**********"
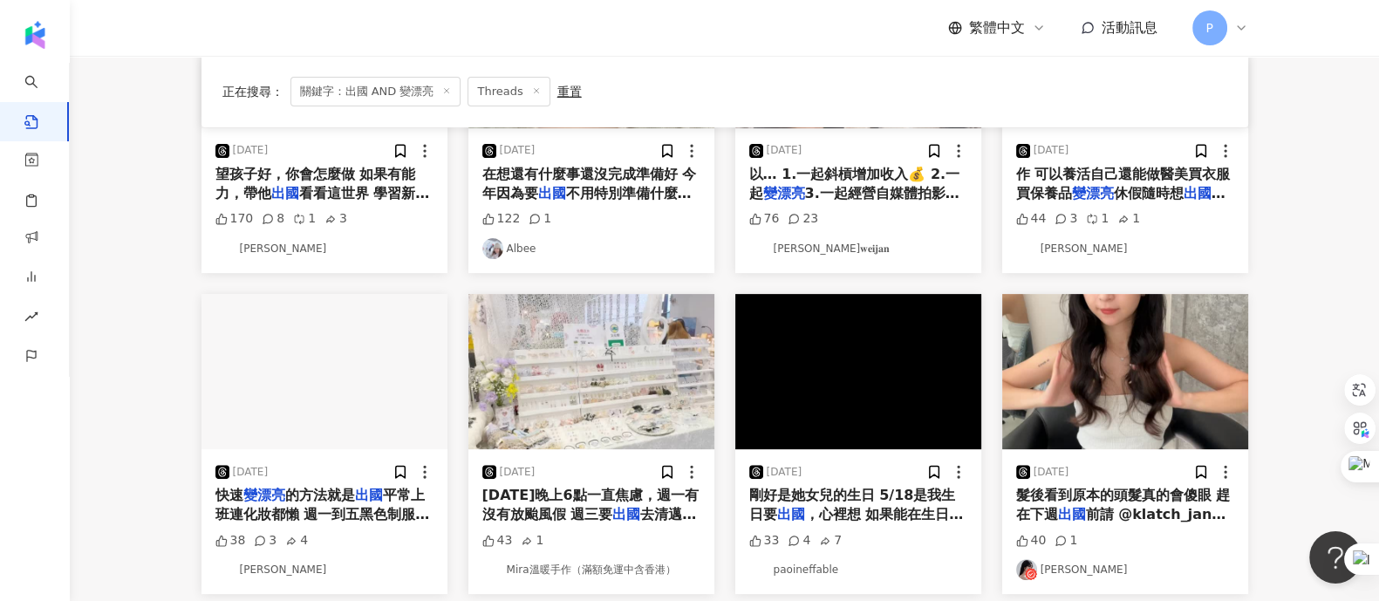
scroll to position [984, 0]
